Goal: Task Accomplishment & Management: Use online tool/utility

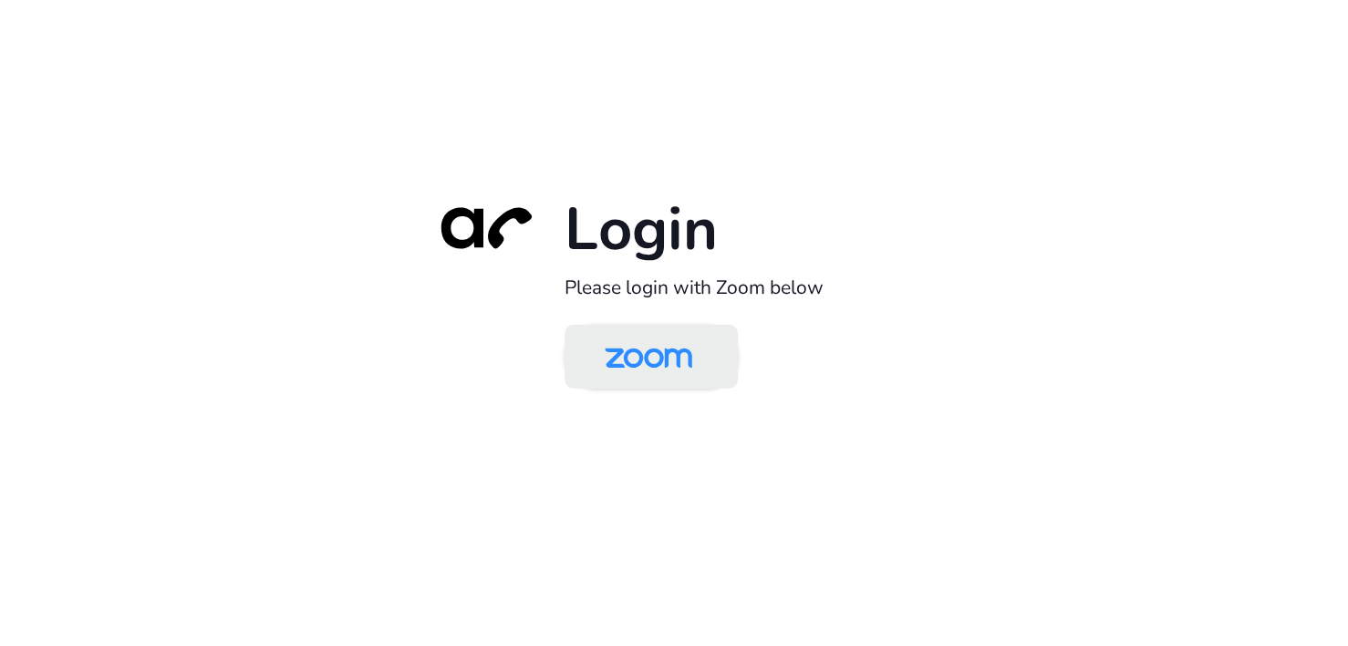
click at [650, 362] on img at bounding box center [649, 357] width 126 height 59
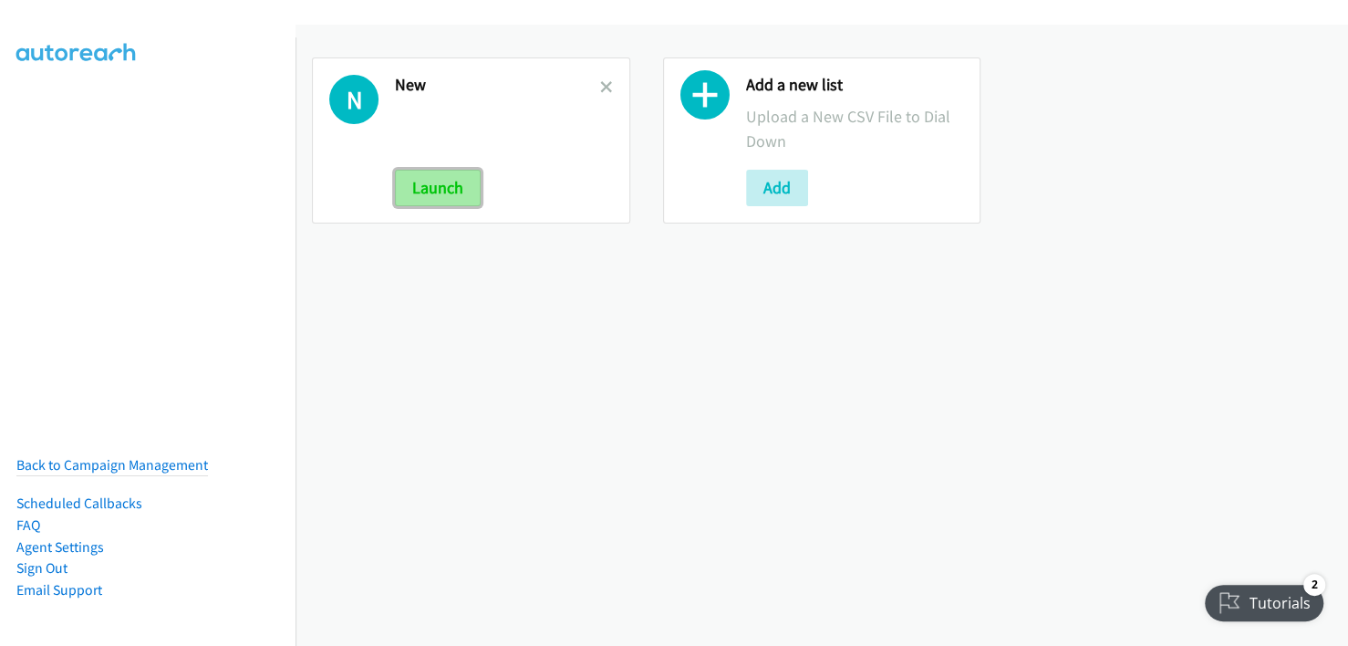
click at [444, 183] on button "Launch" at bounding box center [438, 188] width 86 height 36
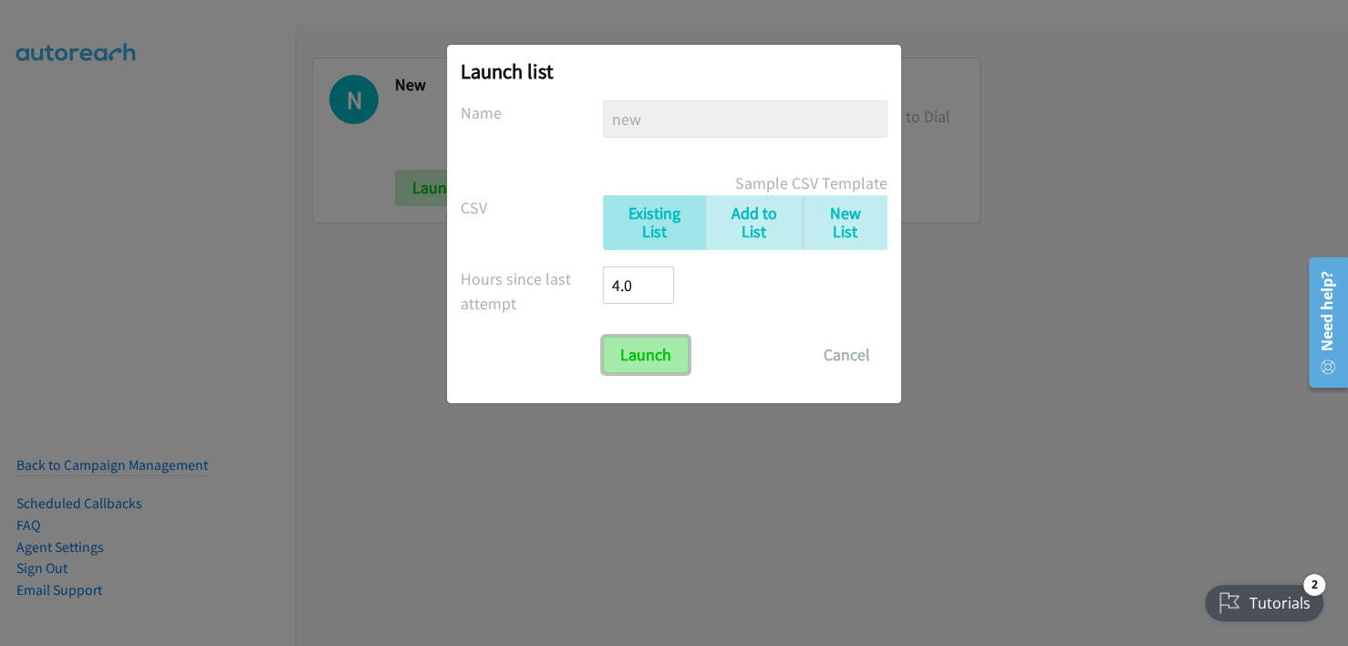
click at [633, 347] on input "Launch" at bounding box center [646, 355] width 86 height 36
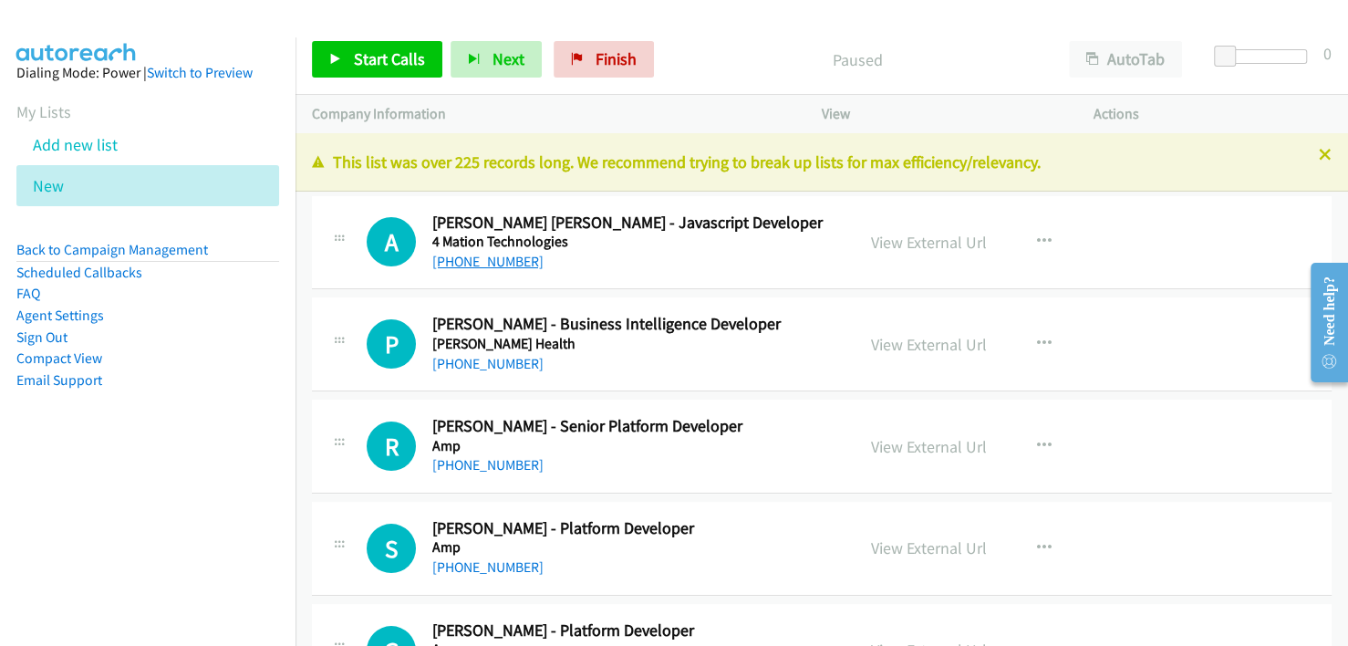
click at [477, 261] on link "[PHONE_NUMBER]" at bounding box center [487, 261] width 111 height 17
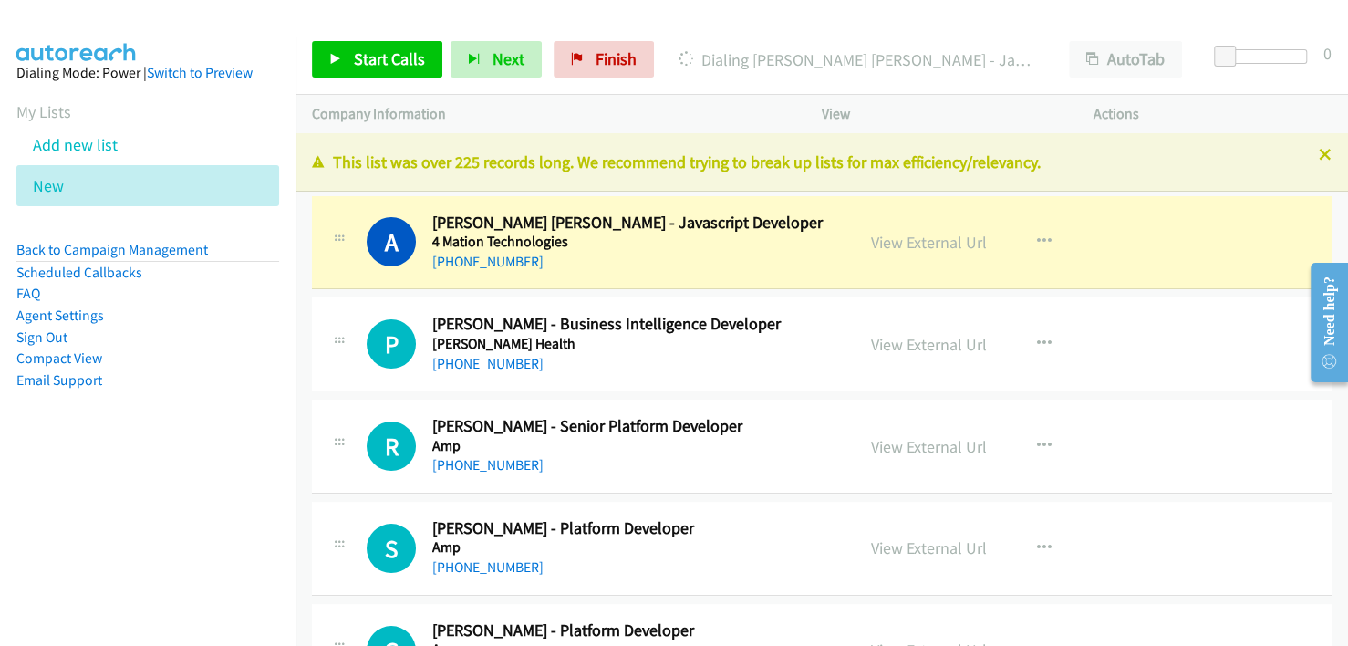
click at [756, 267] on div "[PHONE_NUMBER]" at bounding box center [631, 262] width 399 height 22
click at [939, 238] on link "View External Url" at bounding box center [929, 242] width 116 height 21
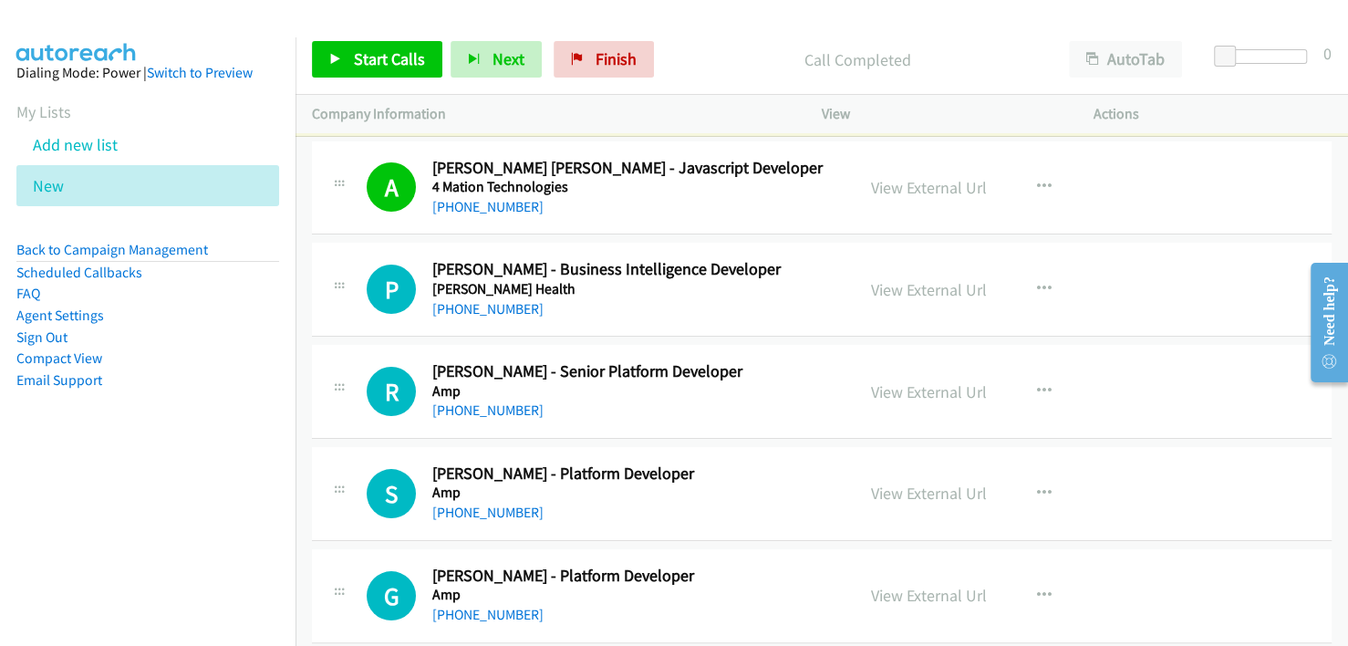
scroll to position [91, 0]
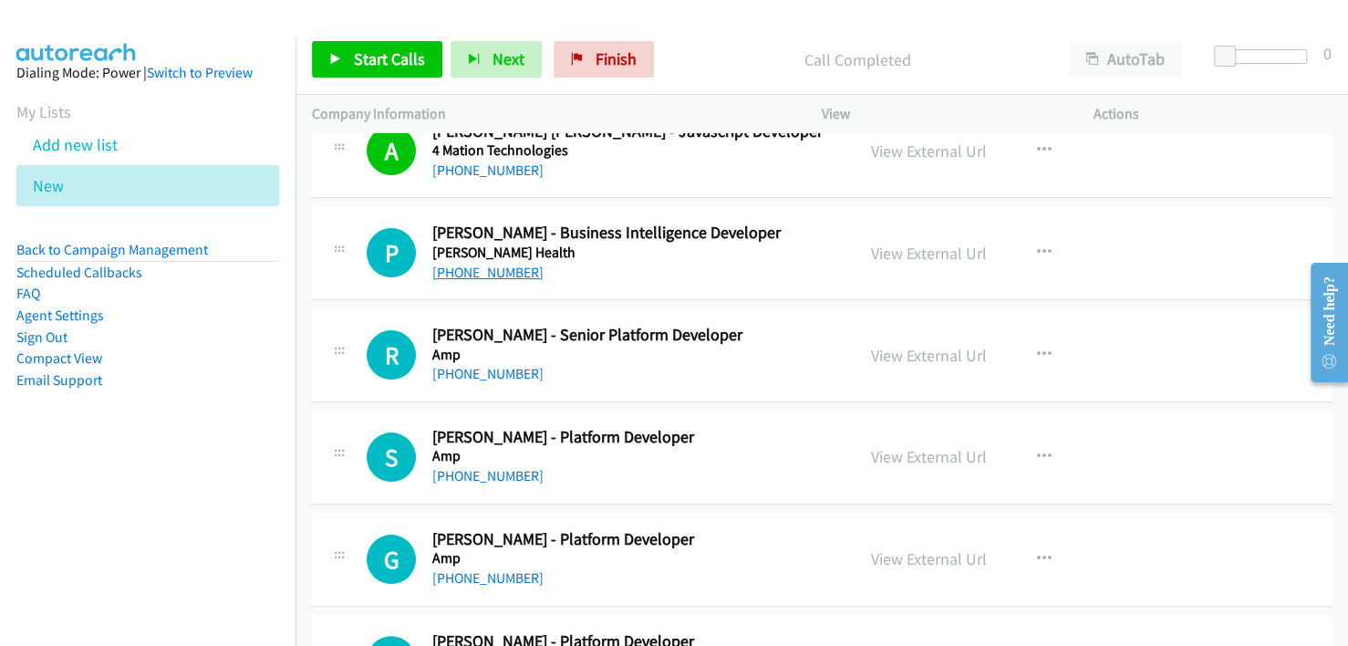
click at [485, 269] on link "[PHONE_NUMBER]" at bounding box center [487, 272] width 111 height 17
click at [722, 247] on h5 "[PERSON_NAME] Health" at bounding box center [631, 253] width 399 height 18
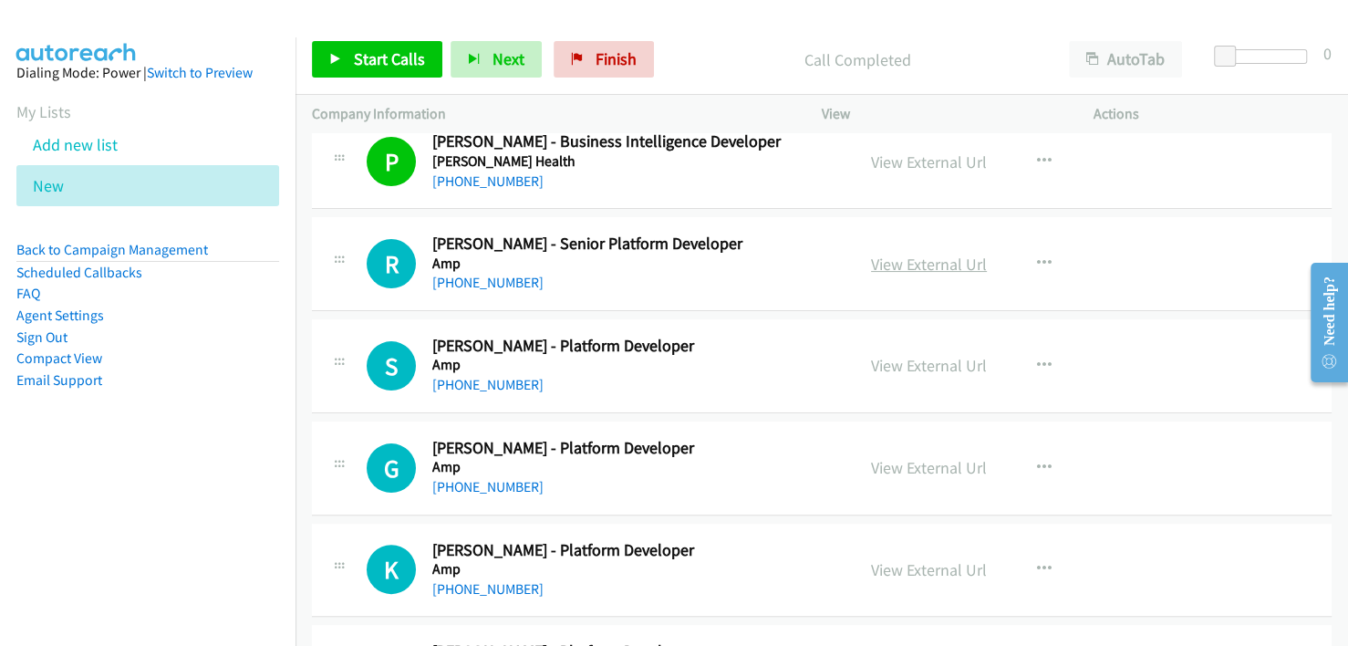
click at [903, 264] on link "View External Url" at bounding box center [929, 264] width 116 height 21
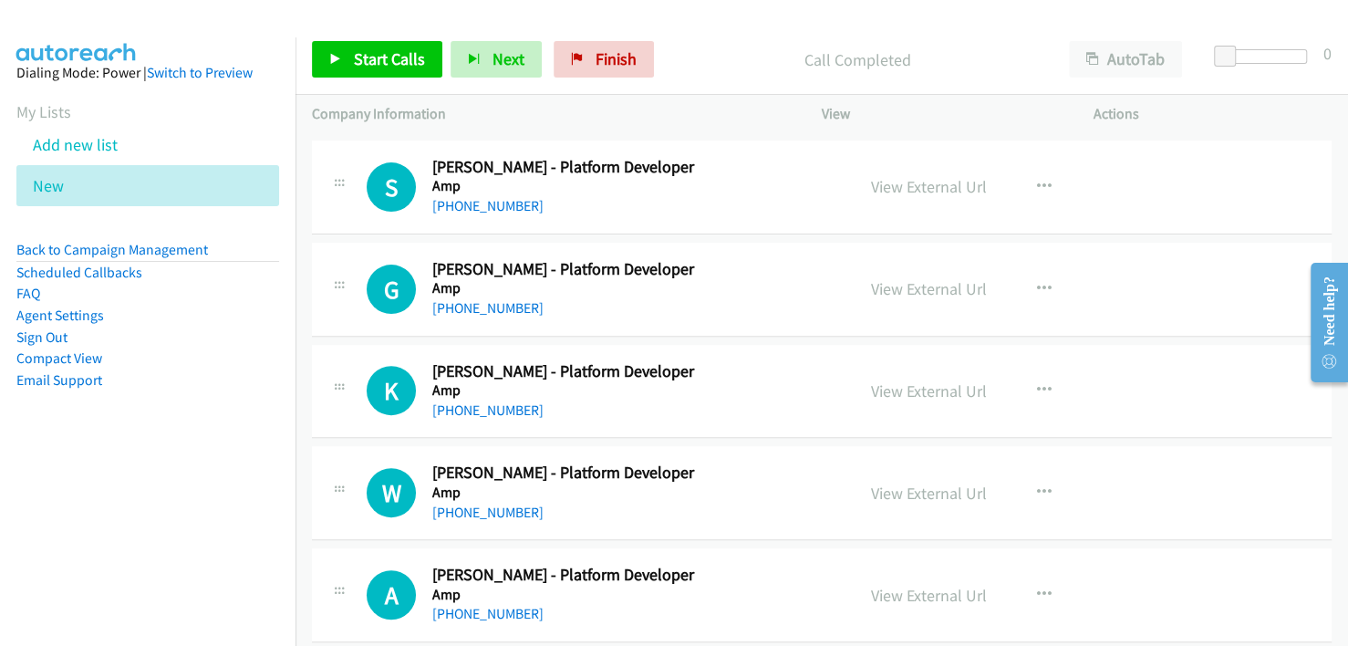
scroll to position [365, 0]
